Goal: Transaction & Acquisition: Obtain resource

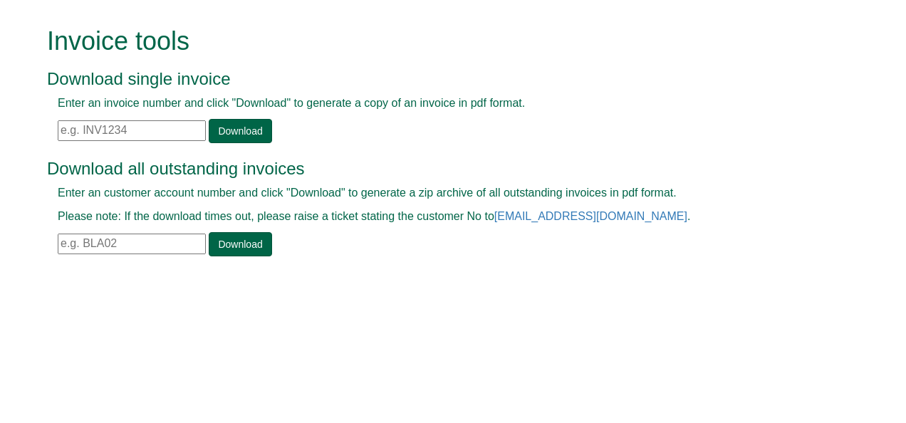
click at [131, 127] on input "text" at bounding box center [132, 130] width 148 height 21
paste input "INV1387181"
click at [235, 136] on link "Download" at bounding box center [240, 131] width 63 height 24
drag, startPoint x: 135, startPoint y: 130, endPoint x: 7, endPoint y: 136, distance: 127.6
click at [7, 136] on form "Invoice tools Download single invoice Enter an invoice number and click "Downlo…" at bounding box center [453, 143] width 906 height 286
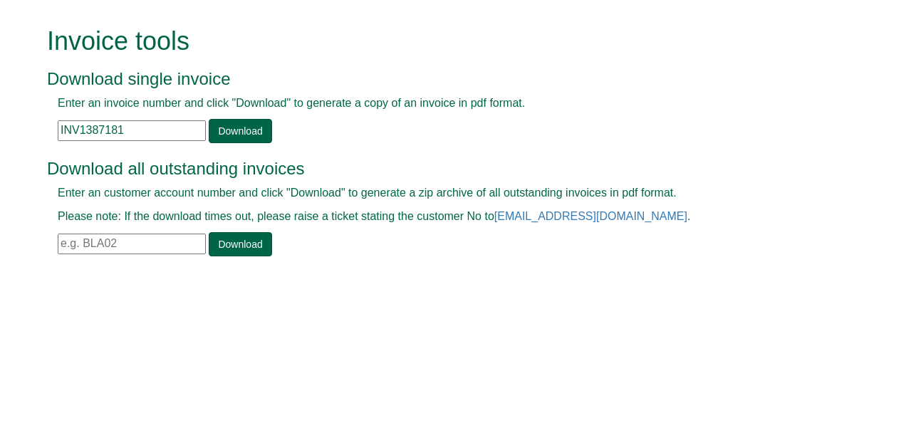
paste input "296542"
click at [251, 135] on link "Download" at bounding box center [240, 131] width 63 height 24
drag, startPoint x: 152, startPoint y: 128, endPoint x: -3, endPoint y: 147, distance: 156.4
click at [0, 147] on html "Invoice tools Download single invoice Enter an invoice number and click "Downlo…" at bounding box center [453, 143] width 906 height 286
paste input "387199"
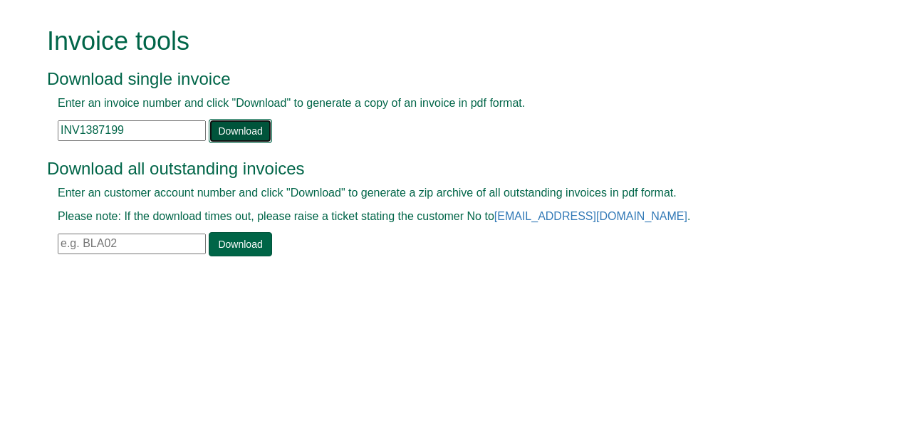
click at [219, 128] on link "Download" at bounding box center [240, 131] width 63 height 24
drag, startPoint x: 150, startPoint y: 135, endPoint x: -3, endPoint y: 155, distance: 154.4
click at [0, 155] on html "Invoice tools Download single invoice Enter an invoice number and click "Downlo…" at bounding box center [453, 143] width 906 height 286
paste input "201"
click at [252, 130] on link "Download" at bounding box center [240, 131] width 63 height 24
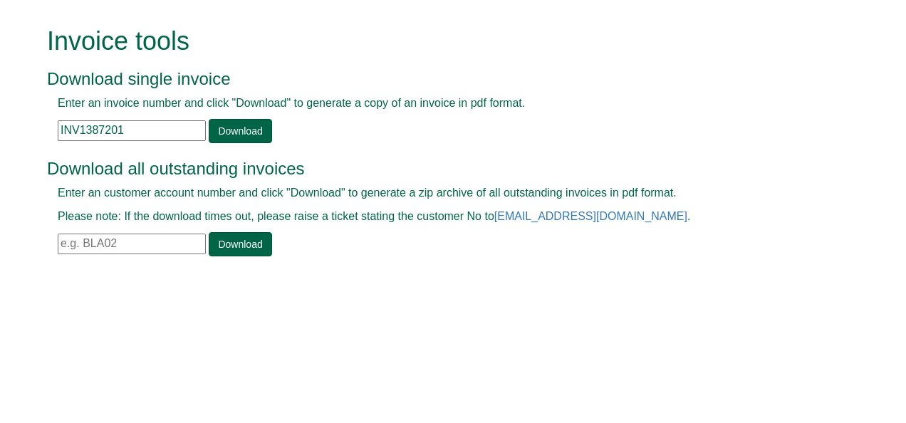
drag, startPoint x: 147, startPoint y: 128, endPoint x: 0, endPoint y: 144, distance: 147.5
click at [0, 144] on html "Invoice tools Download single invoice Enter an invoice number and click "Downlo…" at bounding box center [453, 143] width 906 height 286
paste input "44934"
click at [246, 127] on link "Download" at bounding box center [240, 131] width 63 height 24
drag, startPoint x: 155, startPoint y: 126, endPoint x: -3, endPoint y: 130, distance: 158.1
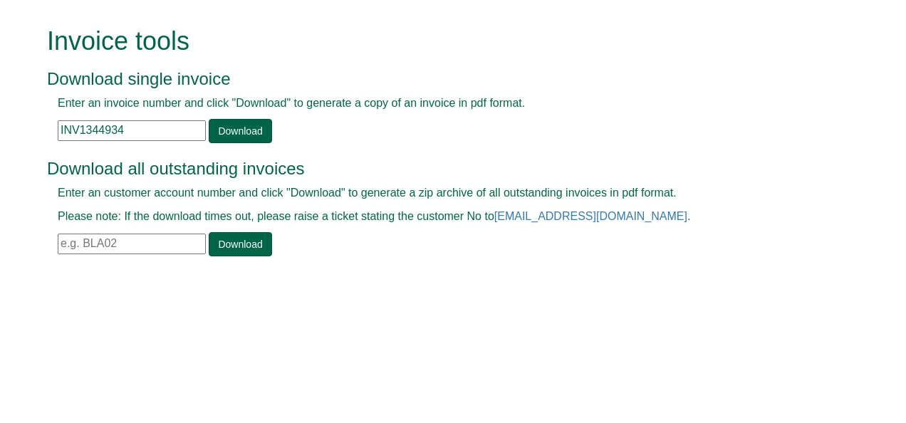
click at [0, 130] on html "Invoice tools Download single invoice Enter an invoice number and click "Downlo…" at bounding box center [453, 143] width 906 height 286
paste input "66385"
click at [222, 131] on link "Download" at bounding box center [240, 131] width 63 height 24
drag, startPoint x: 155, startPoint y: 134, endPoint x: 47, endPoint y: 135, distance: 108.2
click at [47, 135] on div "Enter an invoice number and click "Download" to generate a copy of an invoice i…" at bounding box center [437, 119] width 780 height 48
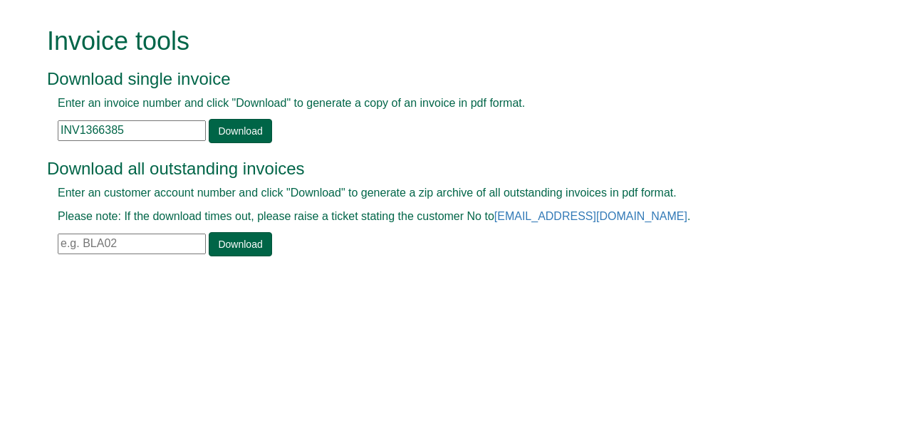
paste input "87215"
click at [249, 129] on link "Download" at bounding box center [240, 131] width 63 height 24
drag, startPoint x: 137, startPoint y: 128, endPoint x: -3, endPoint y: 107, distance: 141.0
click at [0, 107] on html "Invoice tools Download single invoice Enter an invoice number and click "Downlo…" at bounding box center [453, 143] width 906 height 286
paste input "131968"
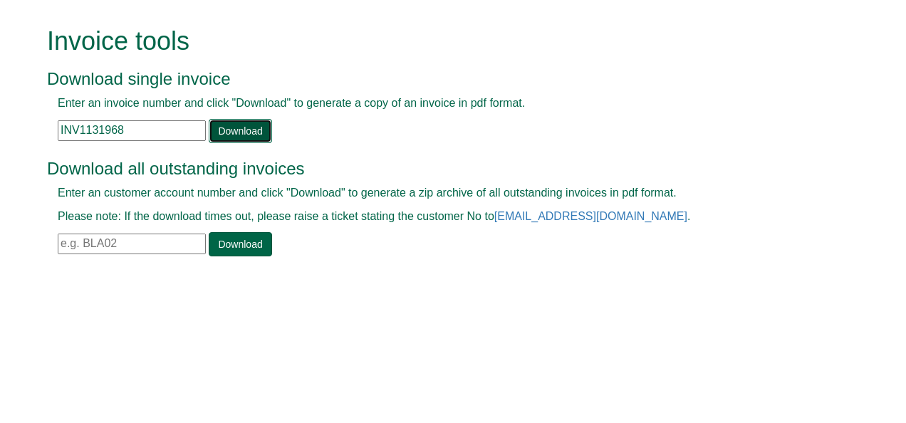
click at [238, 128] on link "Download" at bounding box center [240, 131] width 63 height 24
drag, startPoint x: 140, startPoint y: 130, endPoint x: 0, endPoint y: 113, distance: 141.3
click at [0, 113] on html "Invoice tools Download single invoice Enter an invoice number and click "Downlo…" at bounding box center [453, 143] width 906 height 286
paste input "0998465"
click at [241, 135] on link "Download" at bounding box center [240, 131] width 63 height 24
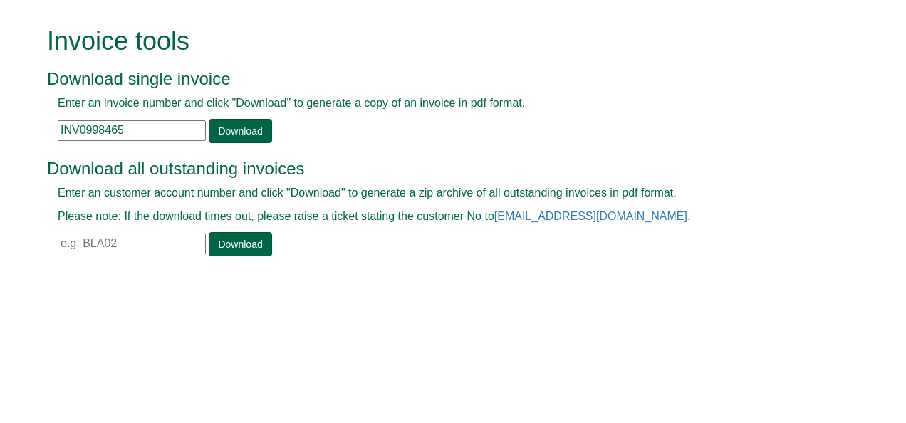
drag, startPoint x: 172, startPoint y: 123, endPoint x: -3, endPoint y: 109, distance: 175.7
click at [0, 109] on html "Invoice tools Download single invoice Enter an invoice number and click "Downlo…" at bounding box center [453, 143] width 906 height 286
paste input "115258"
type input "INV1152585"
click at [225, 135] on link "Download" at bounding box center [240, 131] width 63 height 24
